Goal: Navigation & Orientation: Find specific page/section

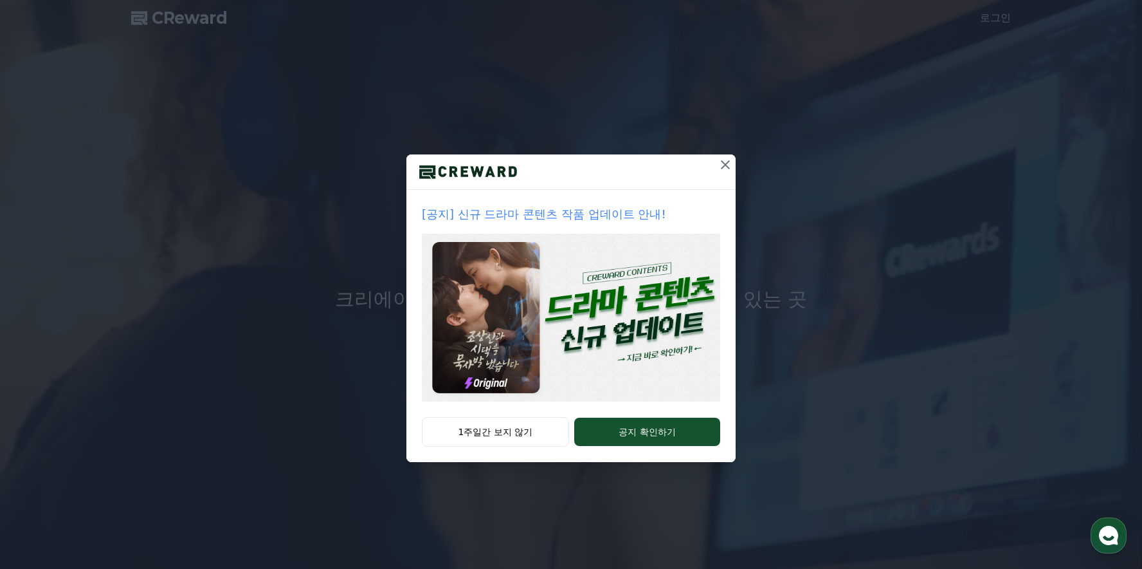
click at [617, 289] on img at bounding box center [571, 317] width 298 height 168
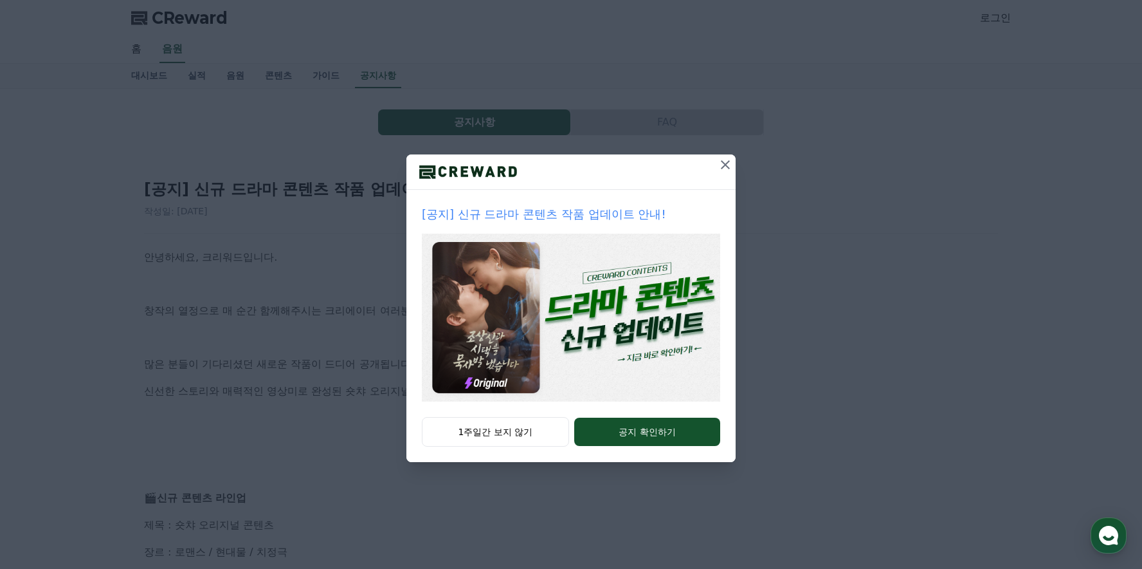
click at [625, 284] on img at bounding box center [571, 317] width 298 height 168
click at [721, 165] on icon at bounding box center [725, 164] width 15 height 15
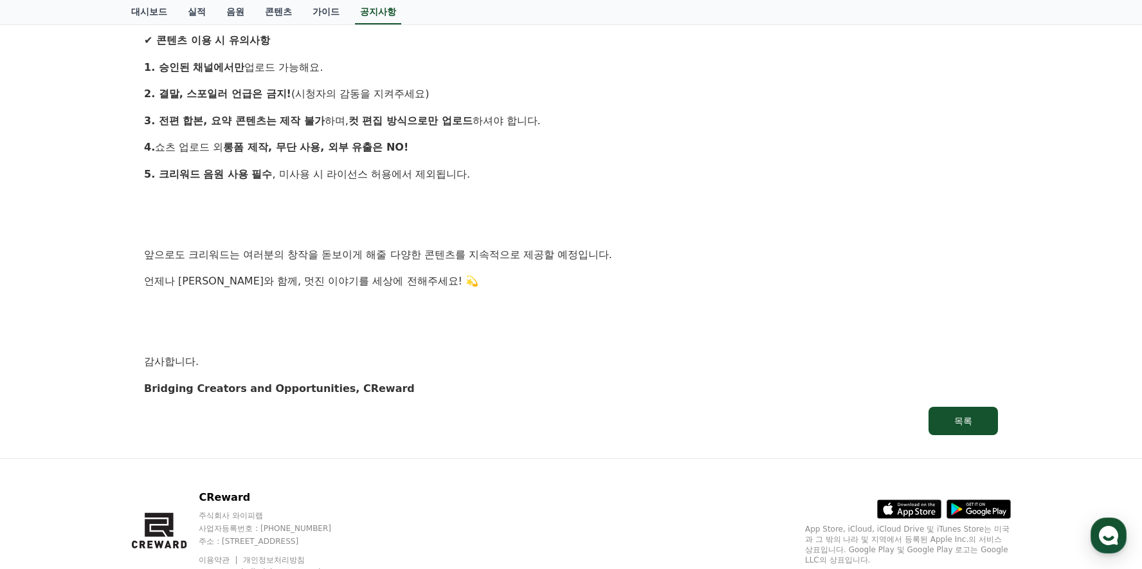
scroll to position [1239, 0]
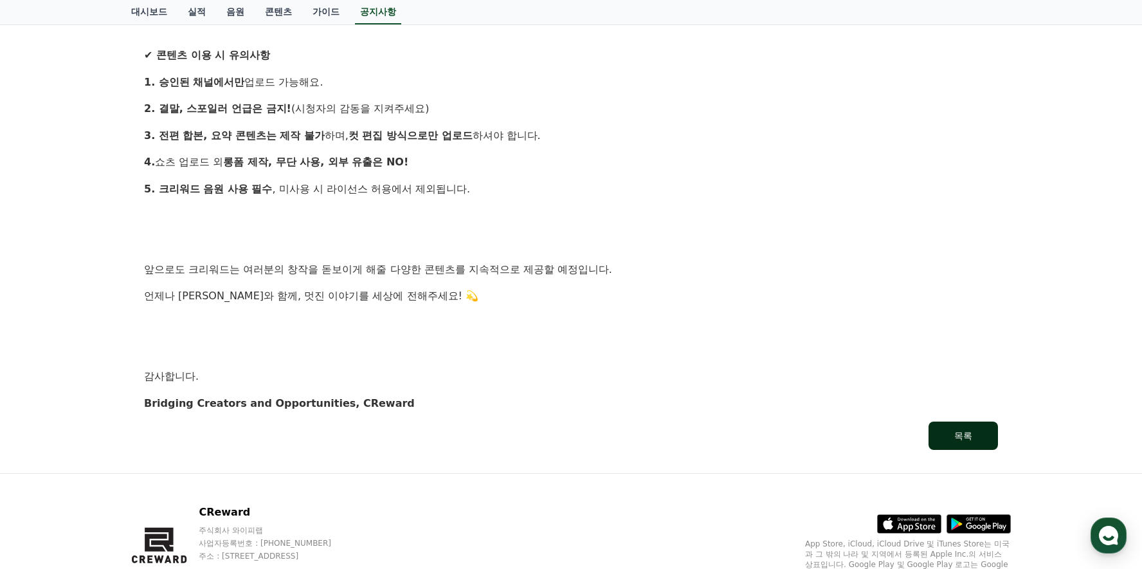
click at [962, 437] on div "목록" at bounding box center [964, 435] width 18 height 13
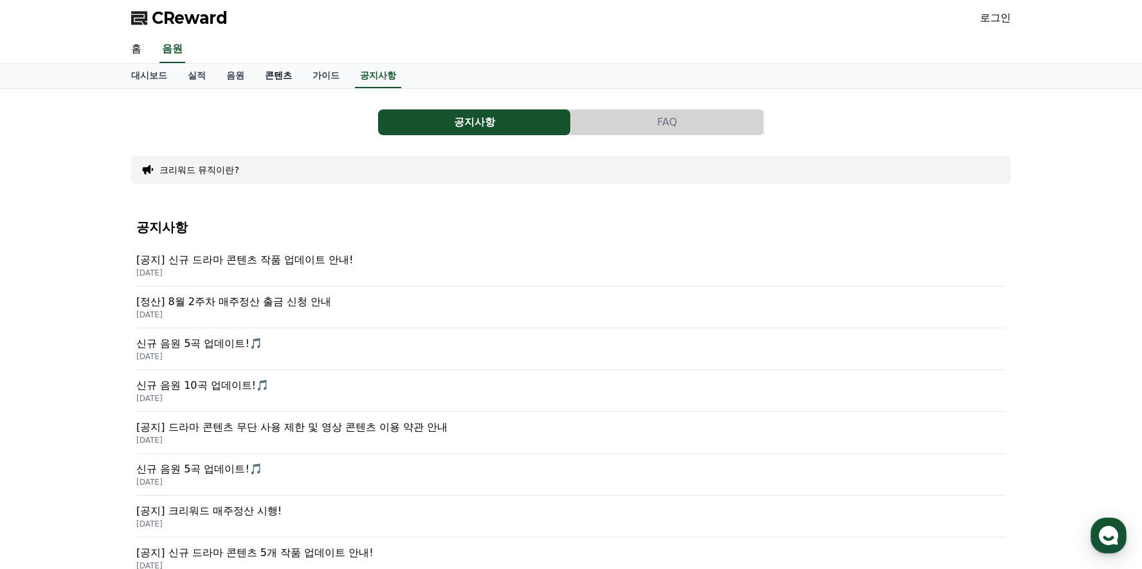
click at [273, 73] on link "콘텐츠" at bounding box center [279, 76] width 48 height 24
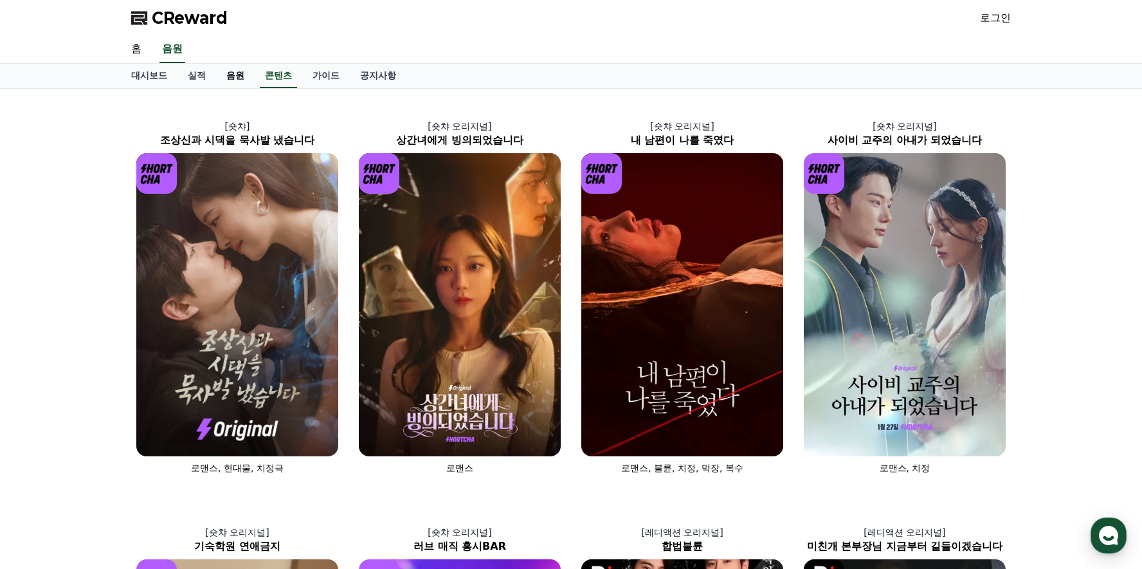
click at [237, 77] on link "음원" at bounding box center [235, 76] width 39 height 24
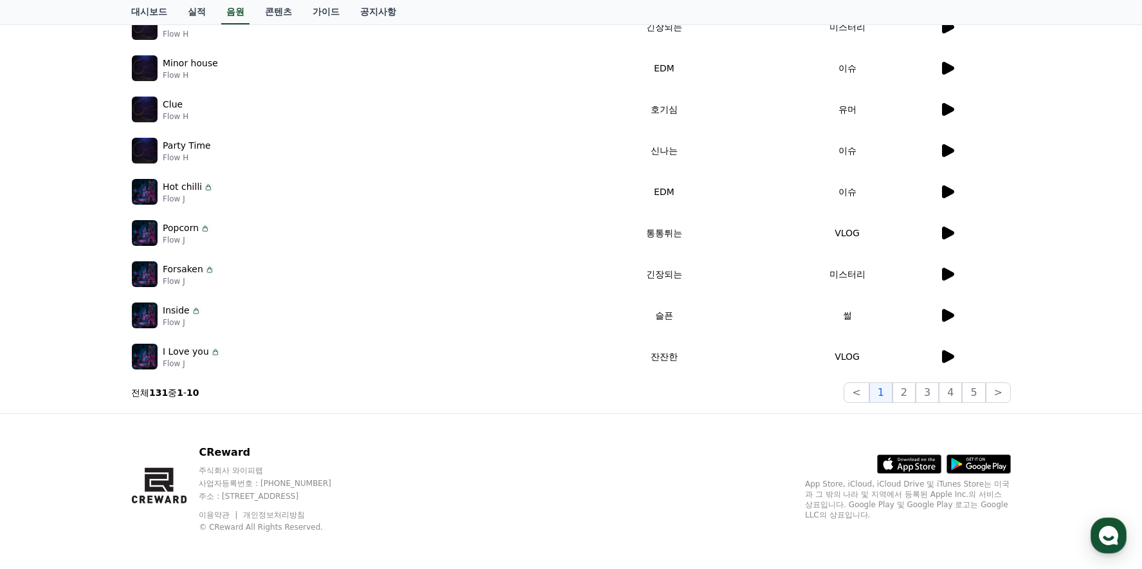
scroll to position [302, 0]
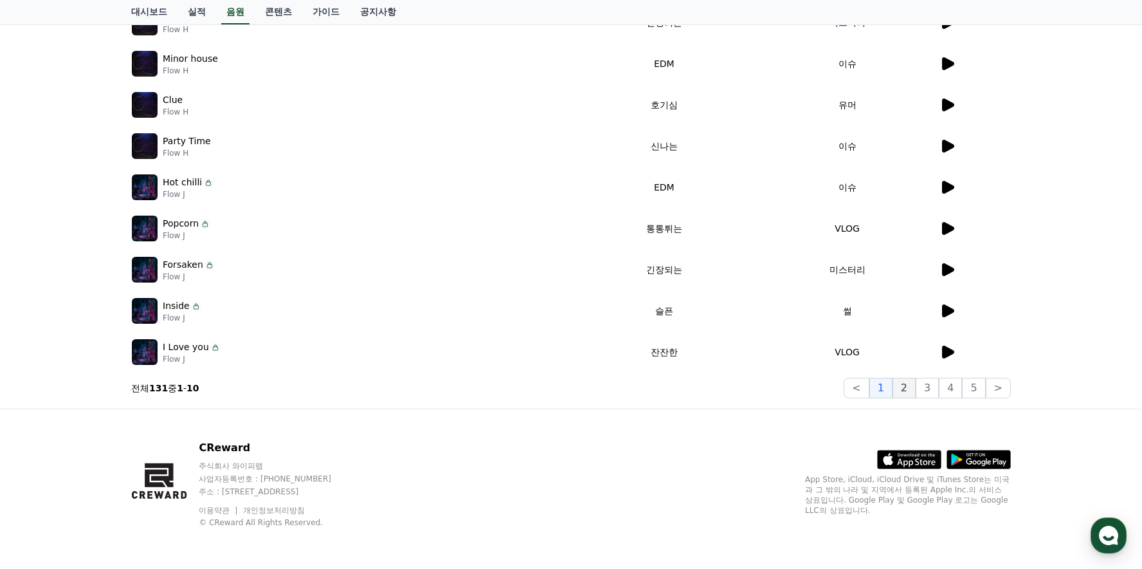
click at [910, 394] on button "2" at bounding box center [904, 388] width 23 height 21
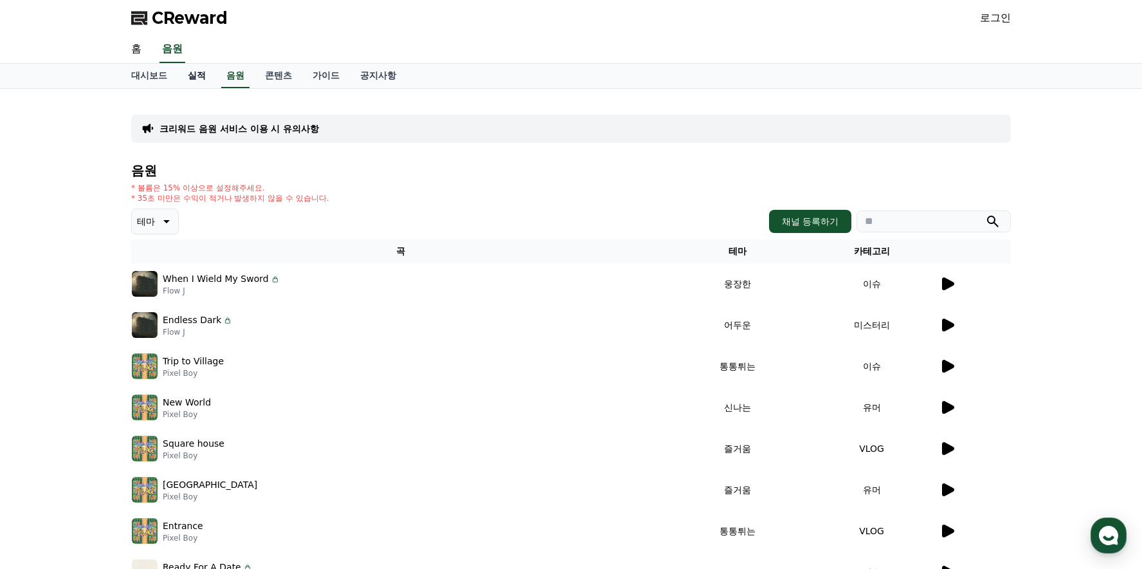
click at [203, 78] on link "실적" at bounding box center [197, 76] width 39 height 24
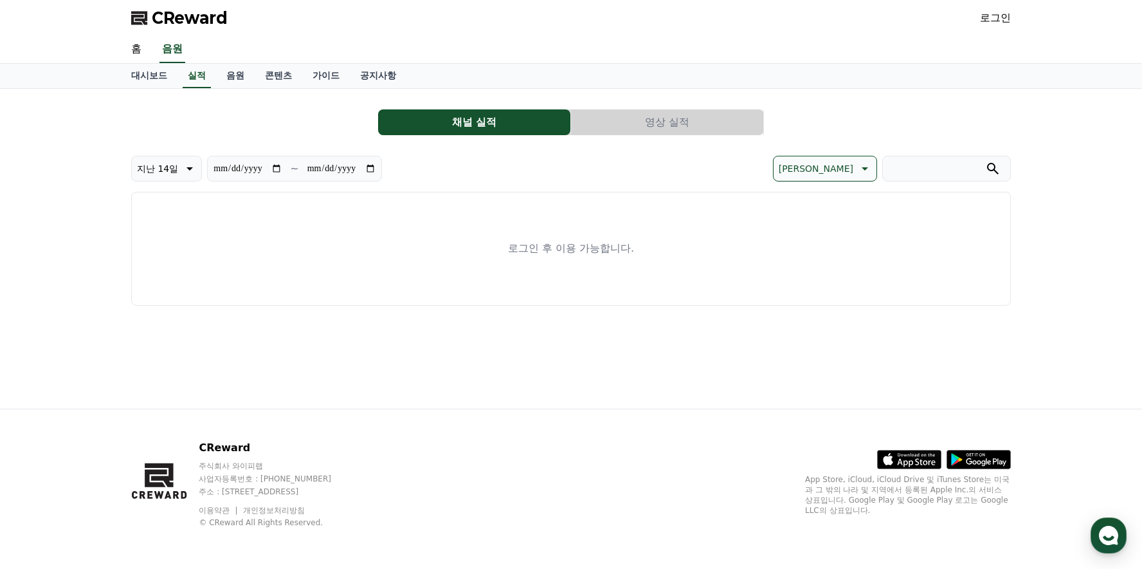
drag, startPoint x: 1, startPoint y: 169, endPoint x: 140, endPoint y: 134, distance: 143.7
click at [1, 169] on div "**********" at bounding box center [571, 249] width 1142 height 320
